Goal: Task Accomplishment & Management: Complete application form

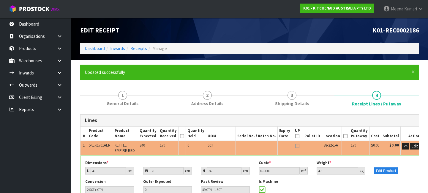
scroll to position [2675, 0]
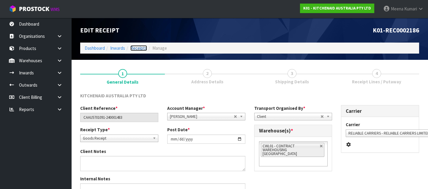
click at [141, 49] on link "Receipts" at bounding box center [138, 48] width 17 height 6
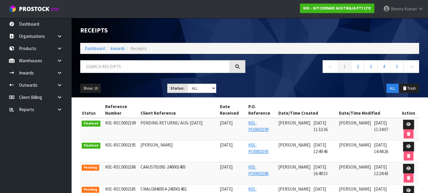
scroll to position [54, 0]
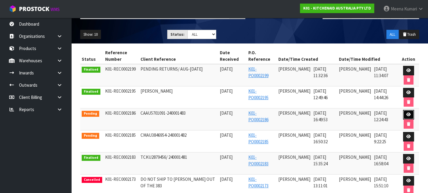
click at [408, 113] on icon at bounding box center [409, 114] width 4 height 4
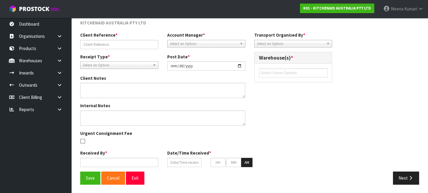
type input "CAAU5701091-240001483"
type input "[DATE]"
type input "[PERSON_NAME]"
type input "[DATE]"
type input "04"
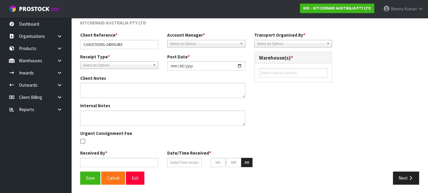
type input "49"
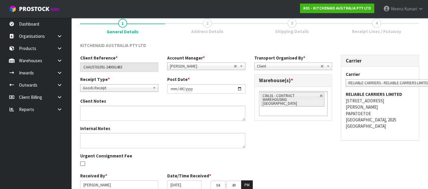
scroll to position [77, 0]
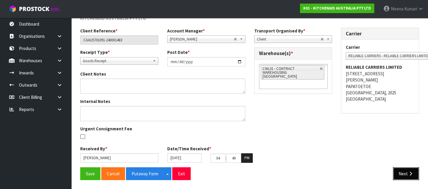
click at [409, 167] on button "Next" at bounding box center [406, 173] width 26 height 13
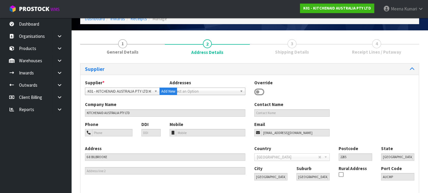
scroll to position [73, 0]
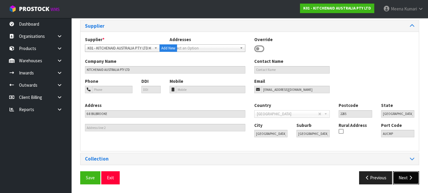
click at [412, 180] on button "Next" at bounding box center [406, 177] width 26 height 13
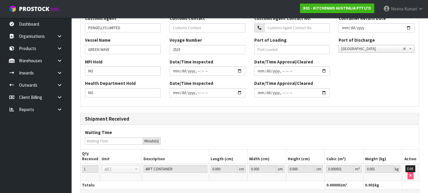
scroll to position [223, 0]
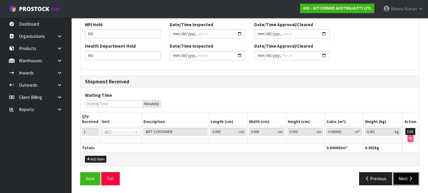
click at [406, 179] on button "Next" at bounding box center [406, 178] width 26 height 13
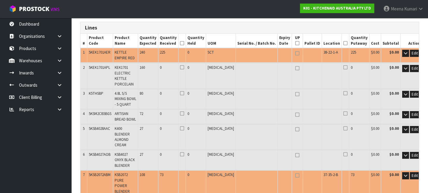
scroll to position [135, 0]
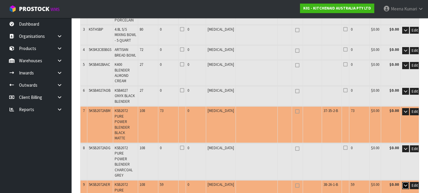
click at [404, 183] on icon "button" at bounding box center [405, 185] width 3 height 4
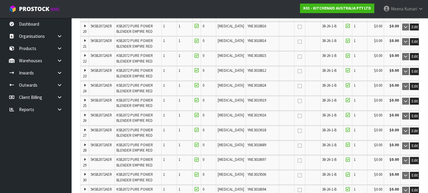
scroll to position [675, 0]
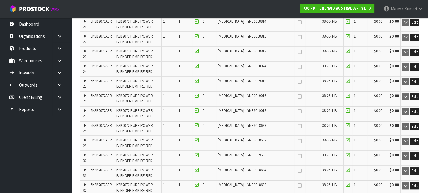
type input "108"
type input "58 CTN"
type input "483"
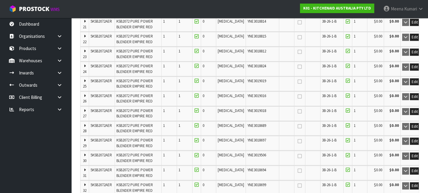
type input "585"
type input "15.081416"
type input "1835.2"
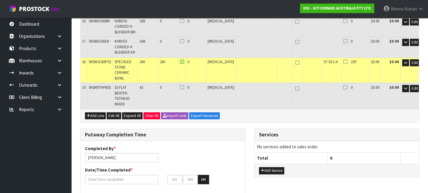
scroll to position [1436, 0]
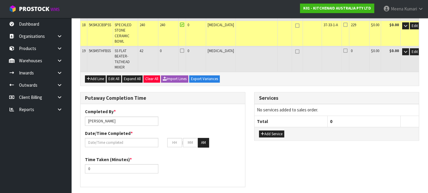
scroll to position [0, 0]
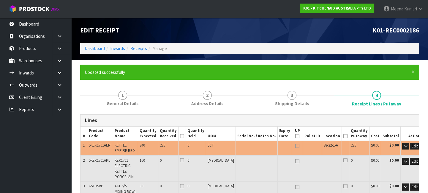
click at [401, 133] on th "Action" at bounding box center [415, 133] width 28 height 14
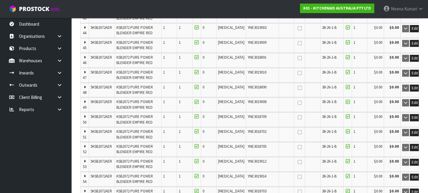
scroll to position [1054, 0]
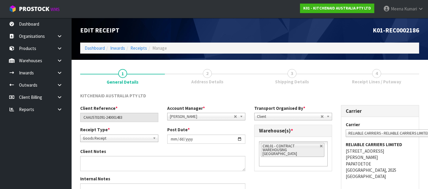
click at [373, 80] on span "Receipt Lines / Putaway" at bounding box center [376, 81] width 49 height 6
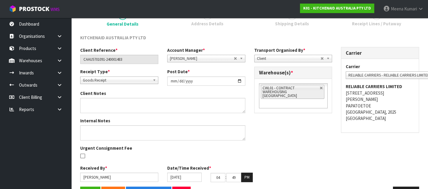
scroll to position [77, 0]
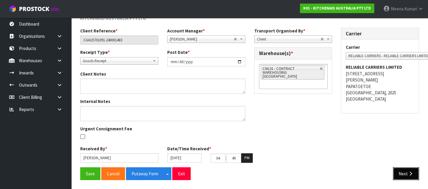
click at [403, 174] on button "Next" at bounding box center [406, 173] width 26 height 13
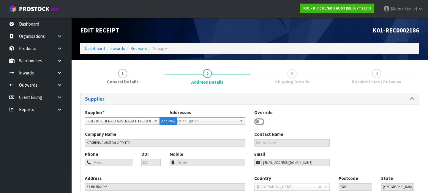
scroll to position [73, 0]
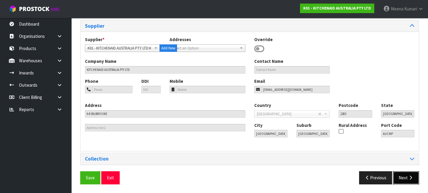
click at [412, 178] on icon "button" at bounding box center [411, 177] width 6 height 4
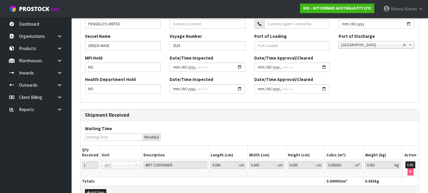
scroll to position [223, 0]
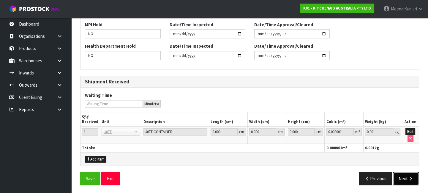
click at [409, 180] on button "Next" at bounding box center [406, 178] width 26 height 13
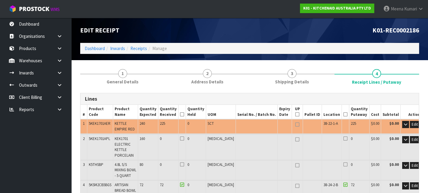
scroll to position [108, 0]
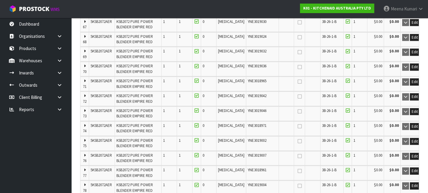
scroll to position [1243, 0]
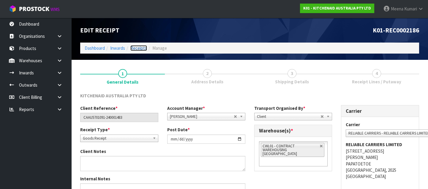
click at [131, 48] on link "Receipts" at bounding box center [138, 48] width 17 height 6
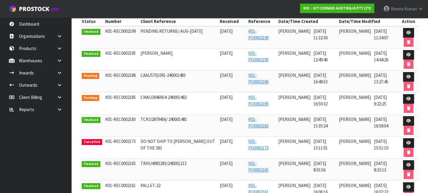
scroll to position [108, 0]
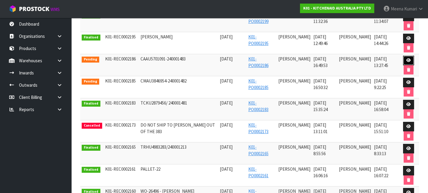
click at [410, 59] on icon at bounding box center [409, 60] width 4 height 4
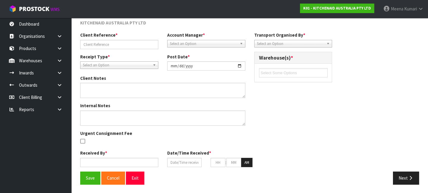
type input "CAAU5701091-240001483"
type input "[DATE]"
type input "[PERSON_NAME]"
type input "[DATE]"
type input "04"
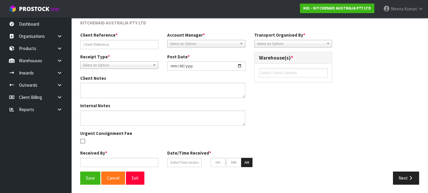
type input "49"
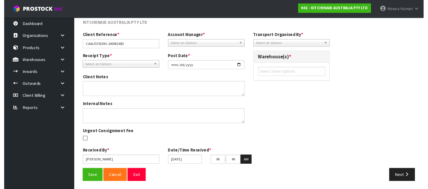
scroll to position [77, 0]
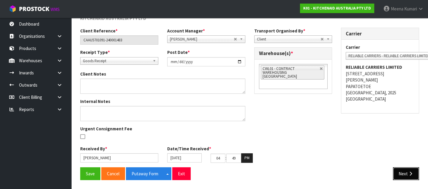
click at [404, 172] on button "Next" at bounding box center [406, 173] width 26 height 13
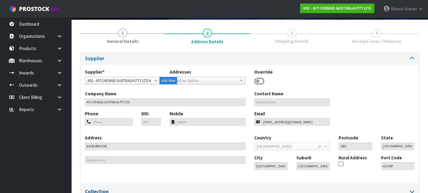
scroll to position [64, 0]
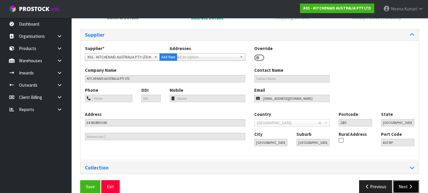
click at [411, 183] on button "Next" at bounding box center [406, 186] width 26 height 13
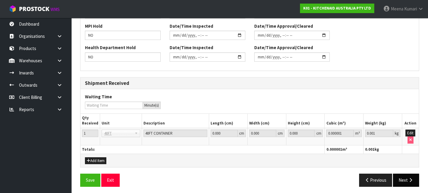
scroll to position [223, 0]
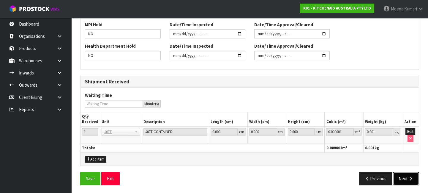
click at [405, 177] on button "Next" at bounding box center [406, 178] width 26 height 13
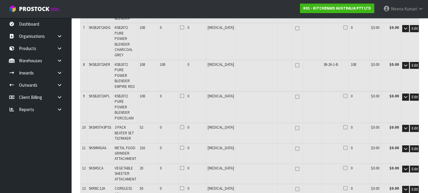
scroll to position [270, 0]
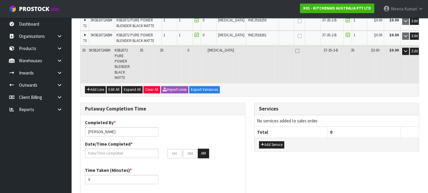
scroll to position [1677, 0]
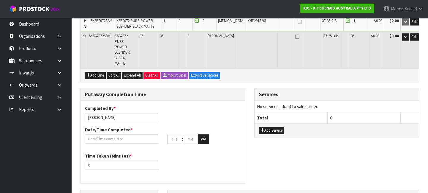
drag, startPoint x: 92, startPoint y: 180, endPoint x: 90, endPoint y: 174, distance: 5.6
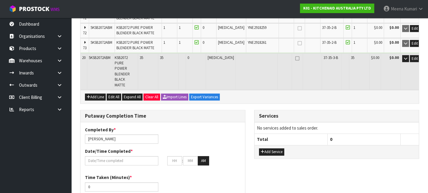
scroll to position [0, 0]
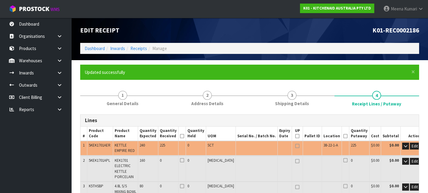
click at [98, 77] on div "× Close Updated successfully" at bounding box center [249, 71] width 339 height 15
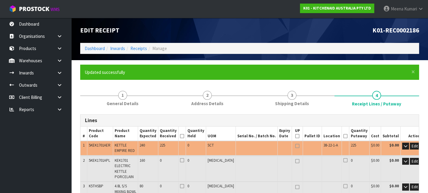
click at [97, 79] on div "× Close Updated successfully" at bounding box center [249, 71] width 339 height 15
click at [98, 79] on div "× Close Updated successfully" at bounding box center [249, 71] width 339 height 15
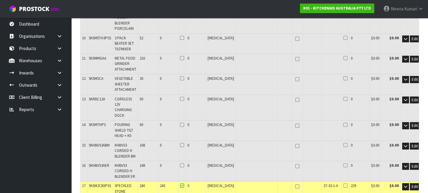
scroll to position [324, 0]
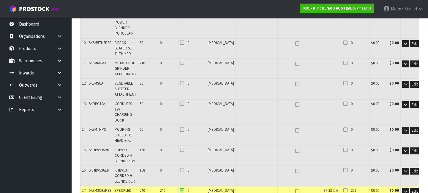
copy tr "37-35-3-B"
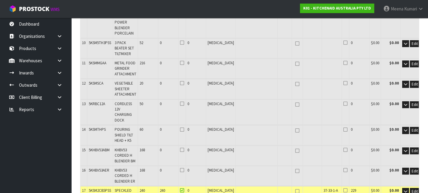
paste input "3-B"
type input "37-35-3-B"
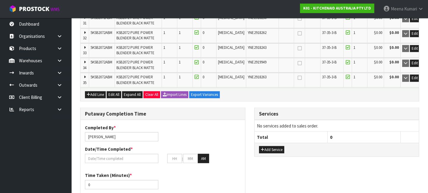
scroll to position [2264, 0]
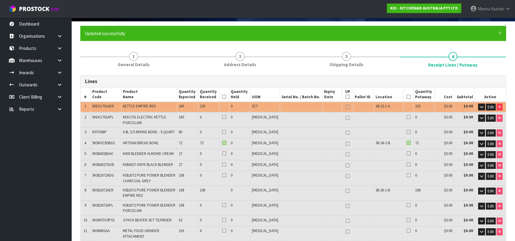
scroll to position [0, 0]
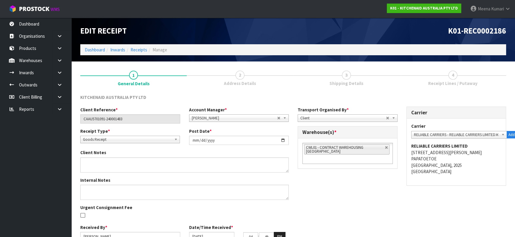
scroll to position [30, 0]
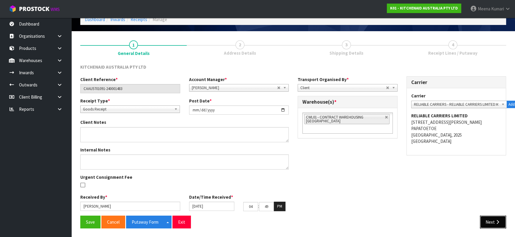
click at [484, 221] on button "Next" at bounding box center [493, 222] width 26 height 13
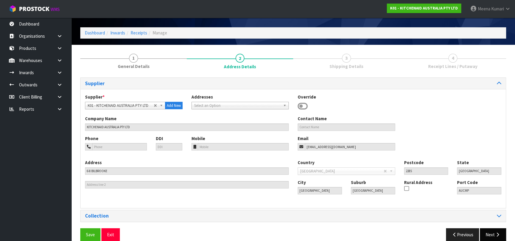
scroll to position [26, 0]
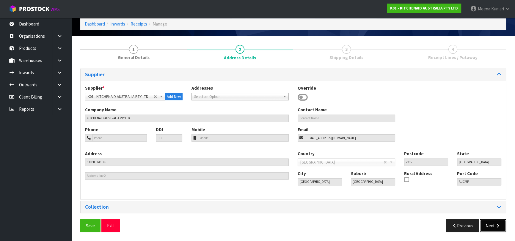
click at [493, 226] on button "Next" at bounding box center [493, 226] width 26 height 13
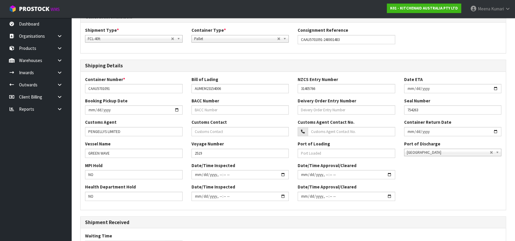
scroll to position [162, 0]
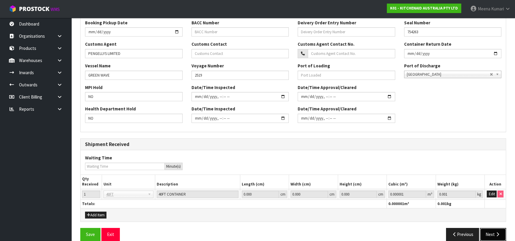
click at [497, 234] on icon "button" at bounding box center [498, 234] width 6 height 4
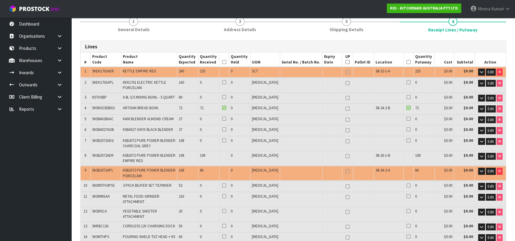
scroll to position [108, 0]
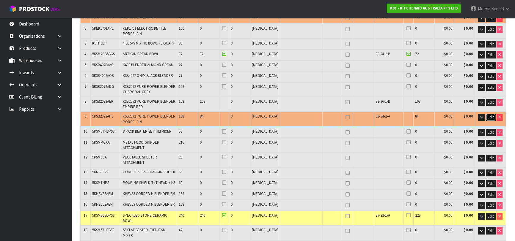
drag, startPoint x: 489, startPoint y: 116, endPoint x: 387, endPoint y: 114, distance: 101.7
click at [489, 116] on span "Edit" at bounding box center [490, 117] width 6 height 5
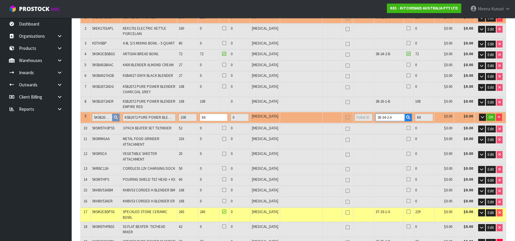
click at [380, 116] on input "38-34-2-A" at bounding box center [389, 117] width 29 height 7
click at [388, 117] on input "38-32-2-A" at bounding box center [389, 117] width 29 height 7
type input "38-32-2-B"
click at [491, 115] on span "OK" at bounding box center [490, 117] width 5 height 5
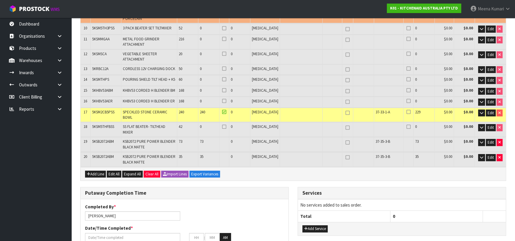
scroll to position [113, 0]
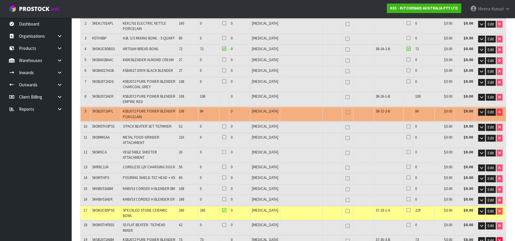
click at [103, 111] on span "5KSB2072APL" at bounding box center [102, 111] width 21 height 5
copy span "5KSB2072APL"
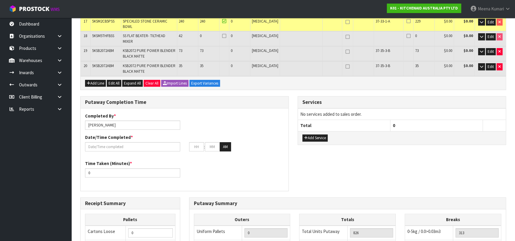
scroll to position [410, 0]
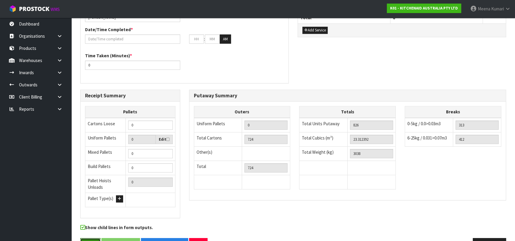
click at [89, 238] on button "Save" at bounding box center [90, 244] width 20 height 13
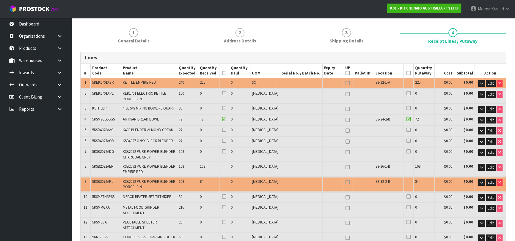
scroll to position [0, 0]
